Goal: Task Accomplishment & Management: Manage account settings

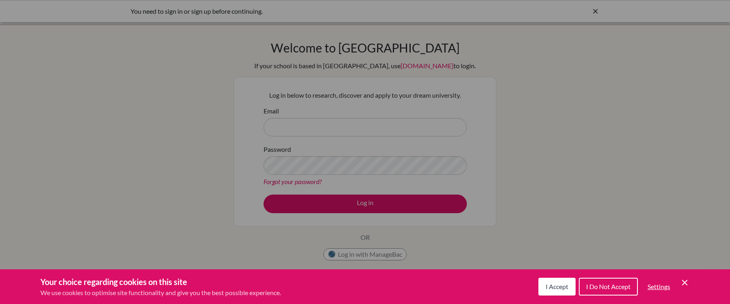
click at [552, 290] on span "I Accept" at bounding box center [557, 287] width 23 height 8
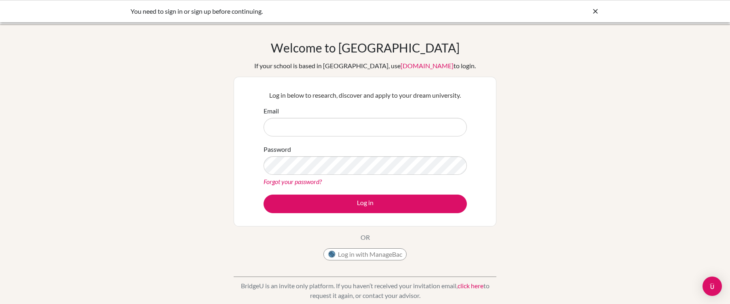
click at [596, 9] on icon at bounding box center [596, 11] width 8 height 8
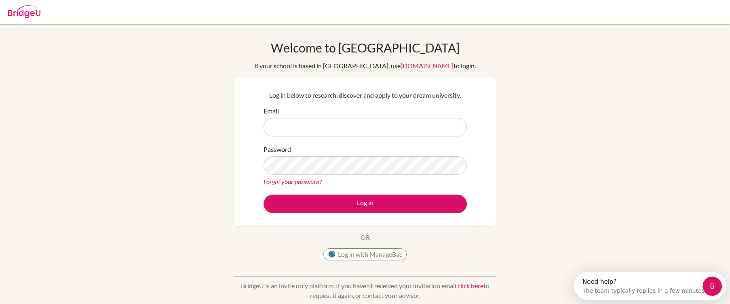
click at [25, 15] on img at bounding box center [24, 11] width 32 height 13
type input "[PERSON_NAME][EMAIL_ADDRESS][PERSON_NAME][DOMAIN_NAME]"
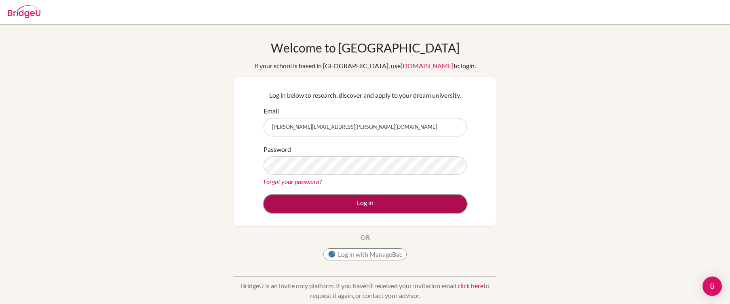
click at [323, 204] on button "Log in" at bounding box center [365, 204] width 203 height 19
